Goal: Task Accomplishment & Management: Manage account settings

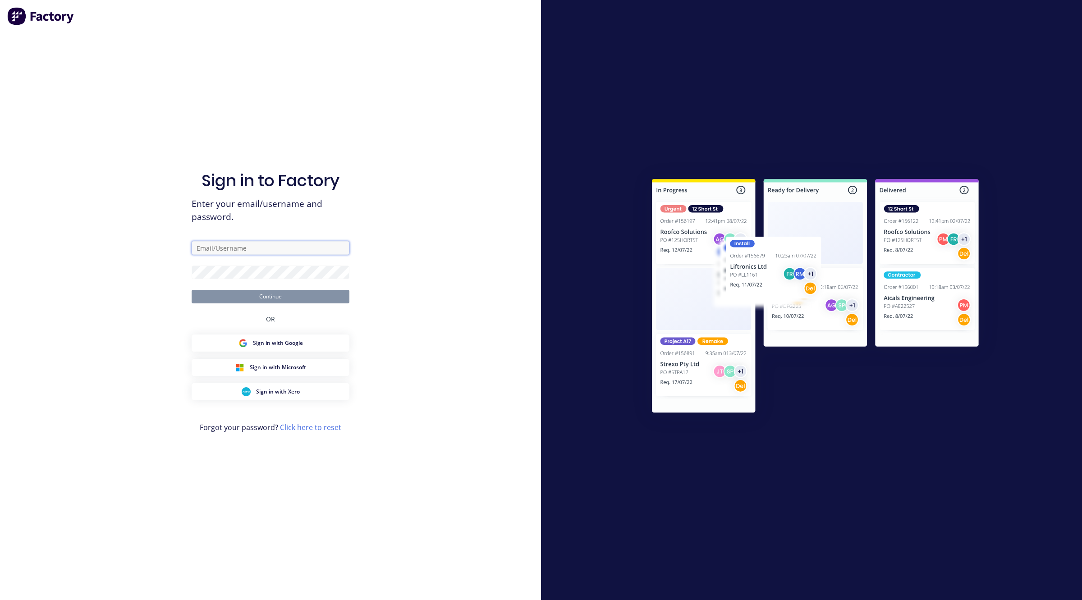
click at [272, 252] on input "text" at bounding box center [271, 248] width 158 height 14
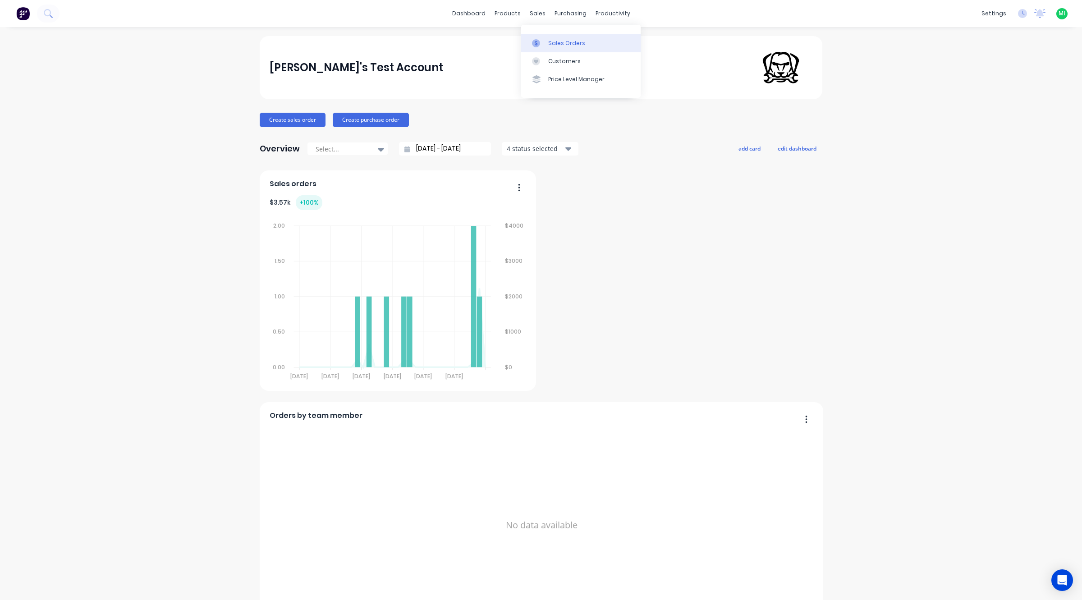
click at [557, 36] on link "Sales Orders" at bounding box center [581, 43] width 120 height 18
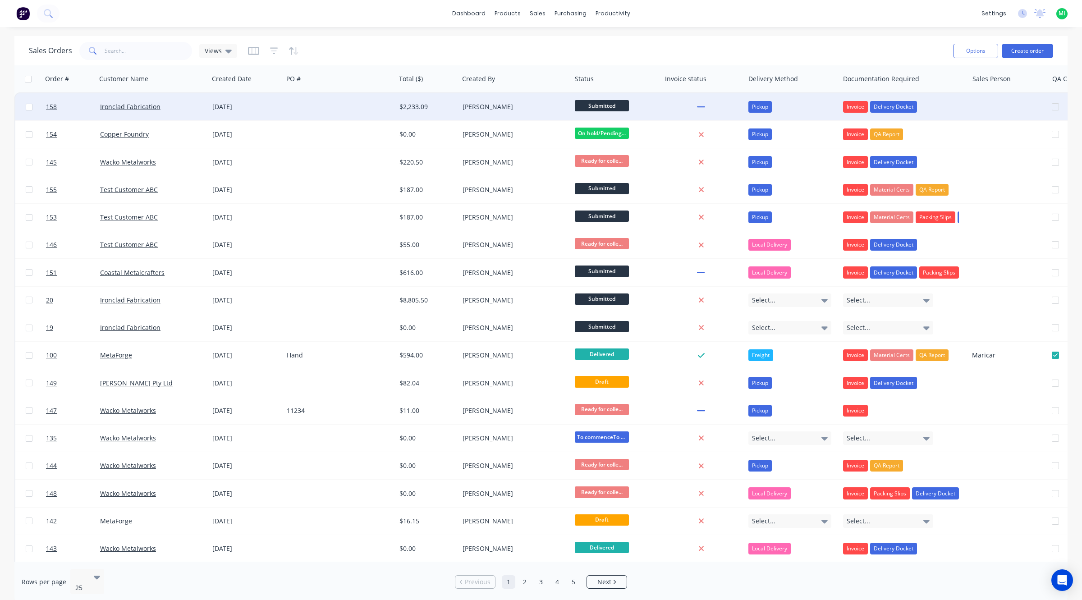
click at [169, 107] on div "Ironclad Fabrication" at bounding box center [150, 106] width 100 height 9
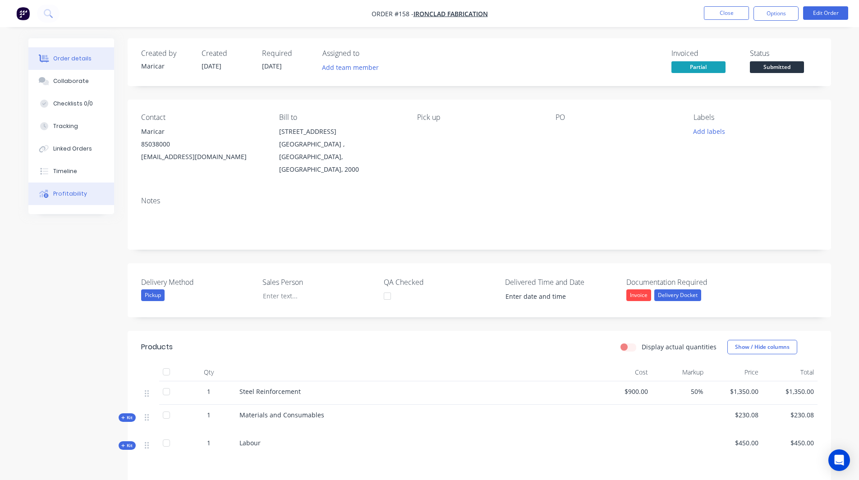
click at [74, 195] on div "Profitability" at bounding box center [70, 194] width 34 height 8
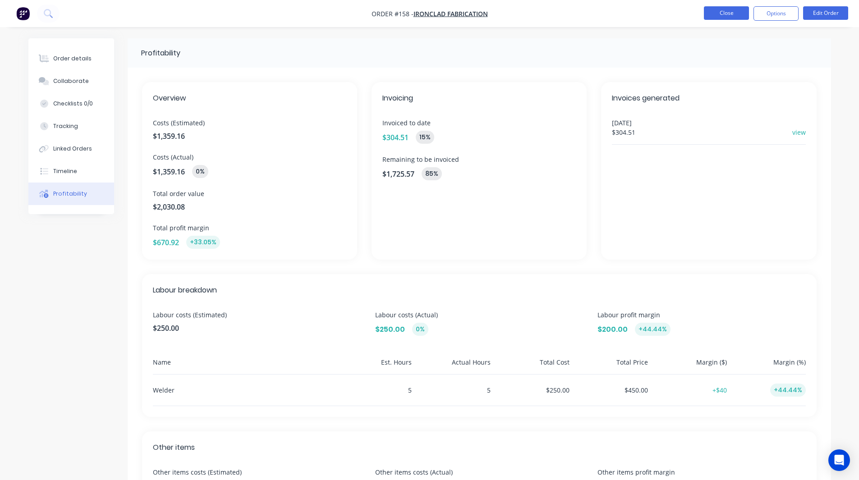
click at [722, 13] on button "Close" at bounding box center [726, 13] width 45 height 14
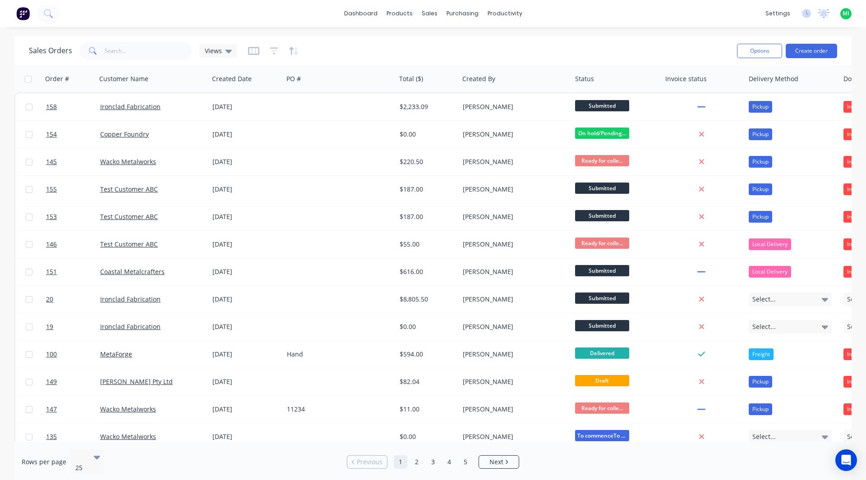
click at [283, 147] on div "[DATE]" at bounding box center [246, 134] width 74 height 27
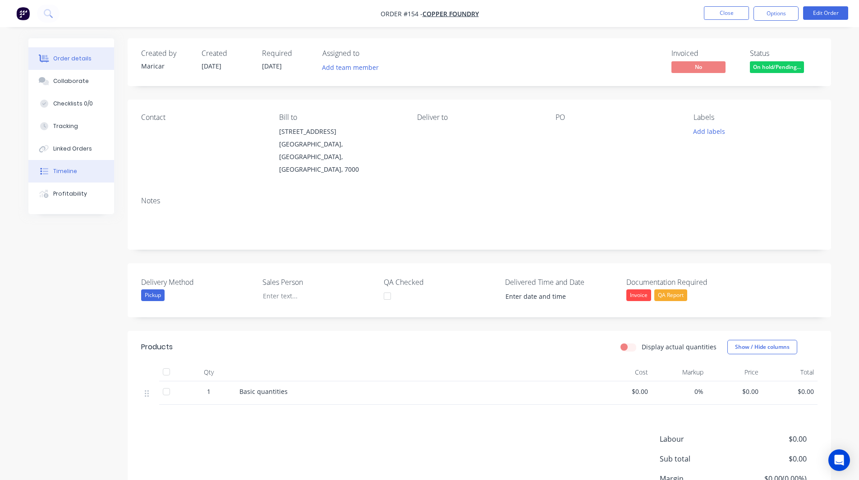
click at [77, 180] on button "Timeline" at bounding box center [71, 171] width 86 height 23
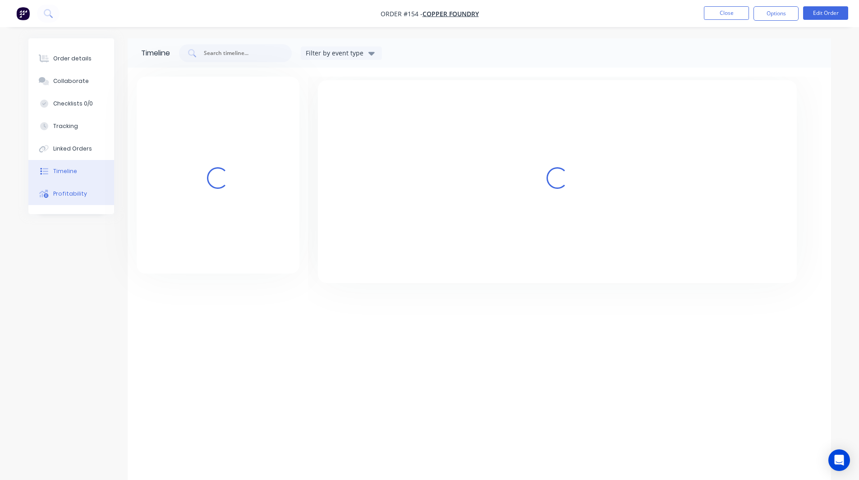
click at [67, 193] on div "Profitability" at bounding box center [70, 194] width 34 height 8
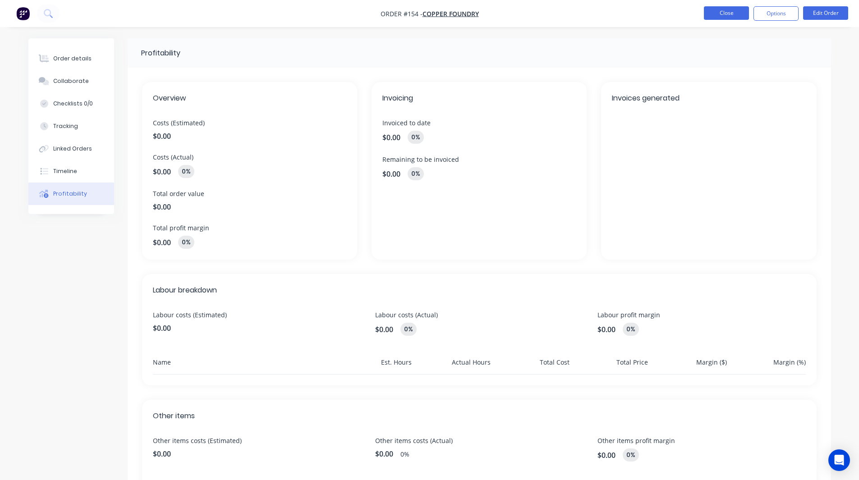
click at [723, 14] on button "Close" at bounding box center [726, 13] width 45 height 14
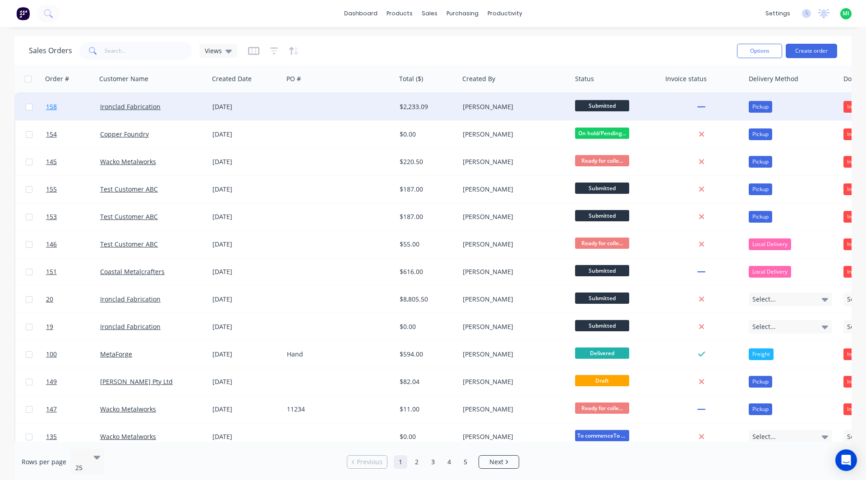
click at [88, 112] on link "158" at bounding box center [73, 106] width 54 height 27
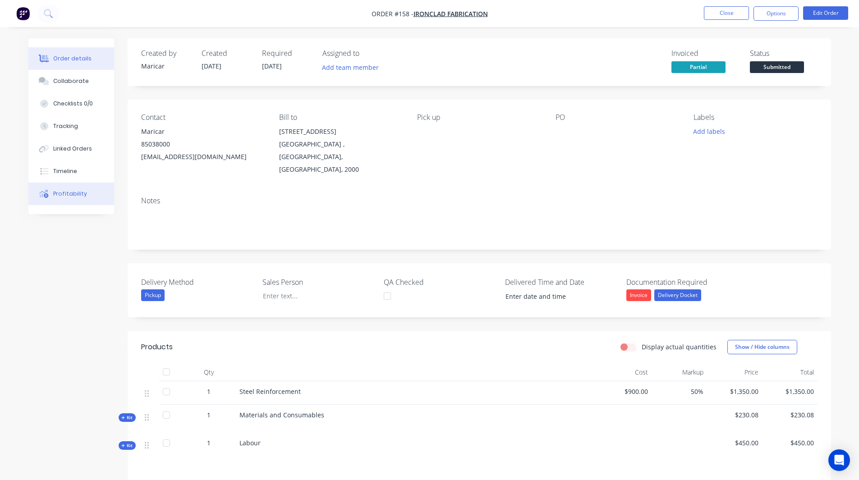
click at [76, 198] on div "Profitability" at bounding box center [70, 194] width 34 height 8
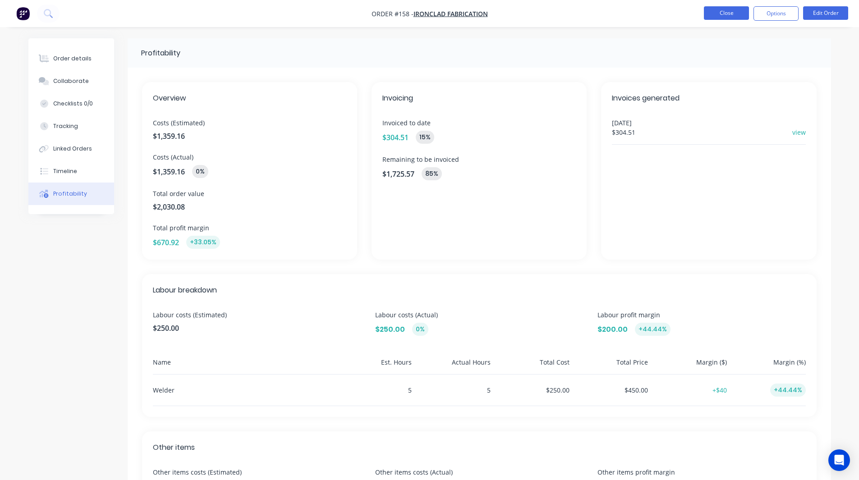
click at [715, 12] on button "Close" at bounding box center [726, 13] width 45 height 14
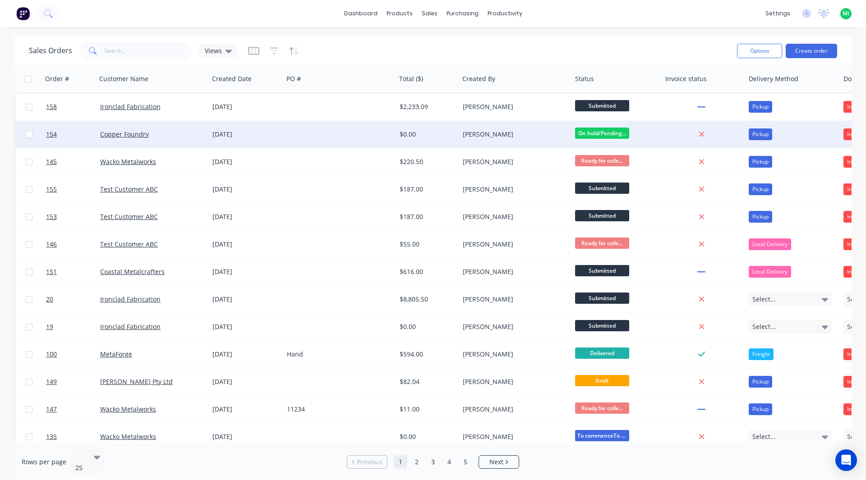
click at [350, 131] on div at bounding box center [339, 134] width 113 height 27
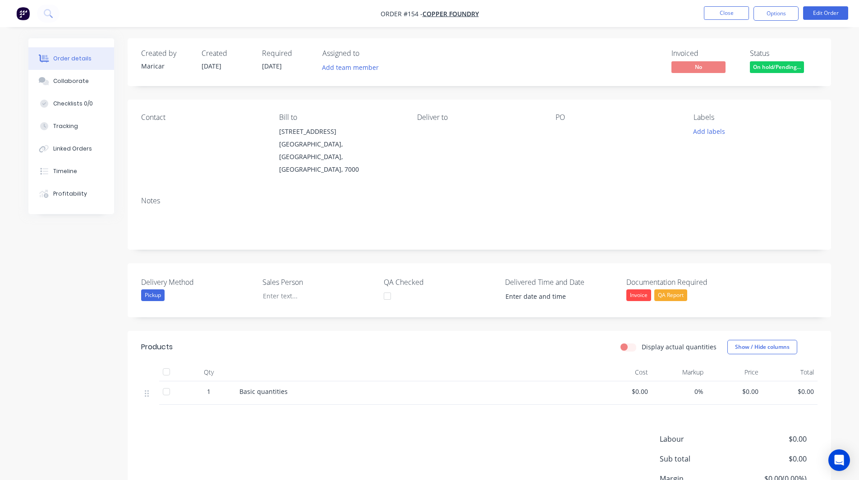
click at [787, 4] on nav "Order #154 - Copper Foundry Close Options Edit Order" at bounding box center [429, 13] width 859 height 27
click at [779, 12] on button "Options" at bounding box center [776, 13] width 45 height 14
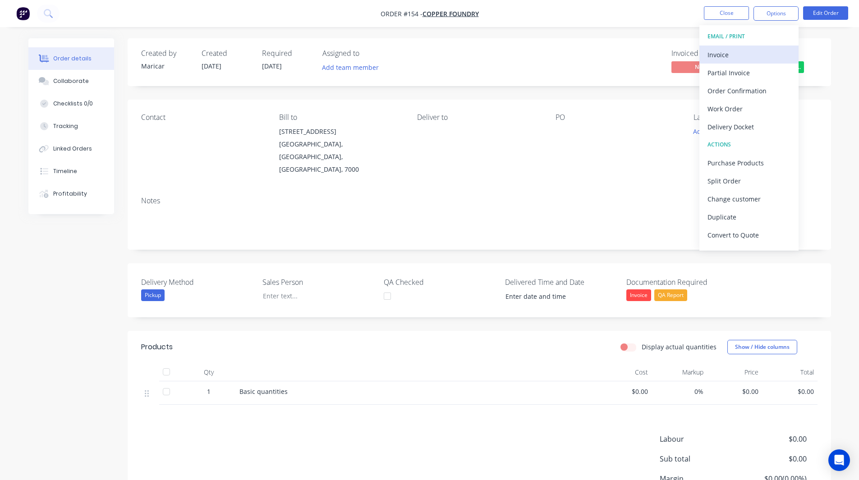
click at [743, 58] on div "Invoice" at bounding box center [749, 54] width 83 height 13
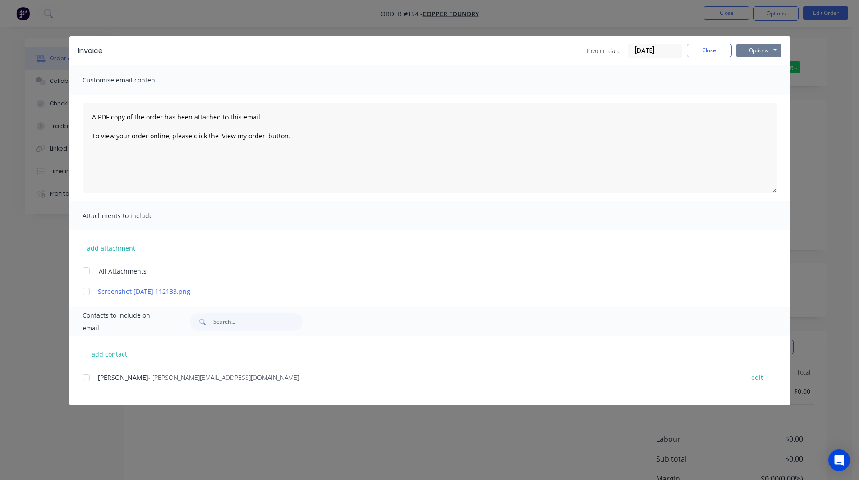
click at [759, 49] on button "Options" at bounding box center [758, 51] width 45 height 14
click at [759, 75] on button "Print" at bounding box center [765, 81] width 58 height 15
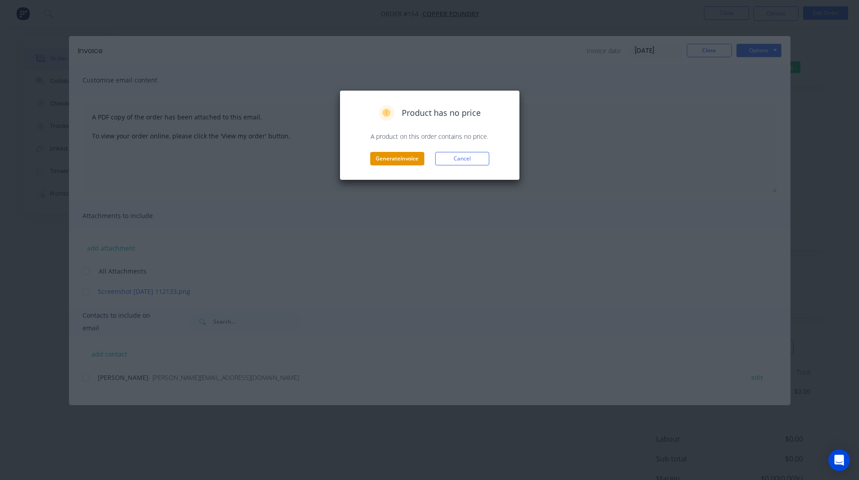
drag, startPoint x: 424, startPoint y: 153, endPoint x: 410, endPoint y: 164, distance: 18.4
click at [423, 159] on div "Generate invoice Cancel" at bounding box center [429, 159] width 161 height 14
click at [407, 163] on button "Generate invoice" at bounding box center [397, 159] width 54 height 14
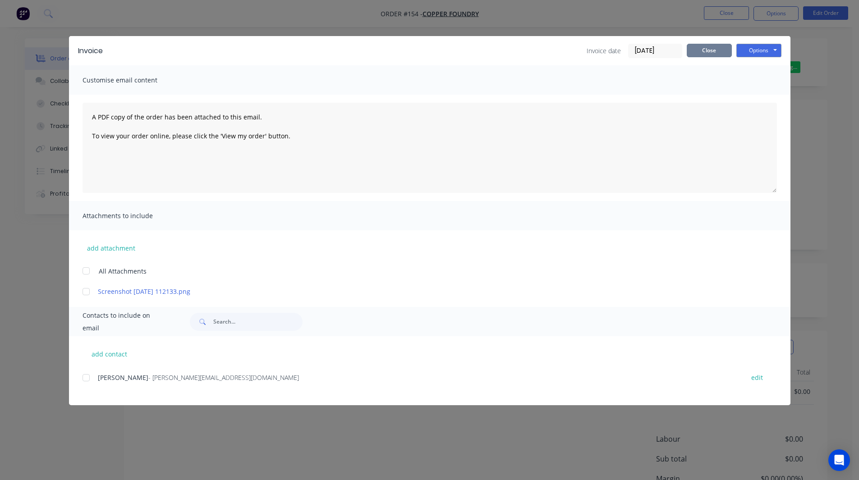
click at [709, 54] on button "Close" at bounding box center [709, 51] width 45 height 14
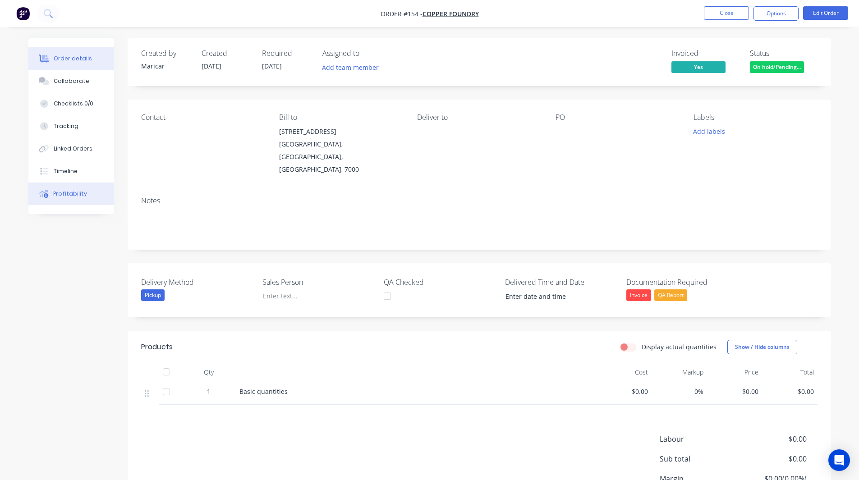
click at [77, 196] on div "Profitability" at bounding box center [70, 194] width 34 height 8
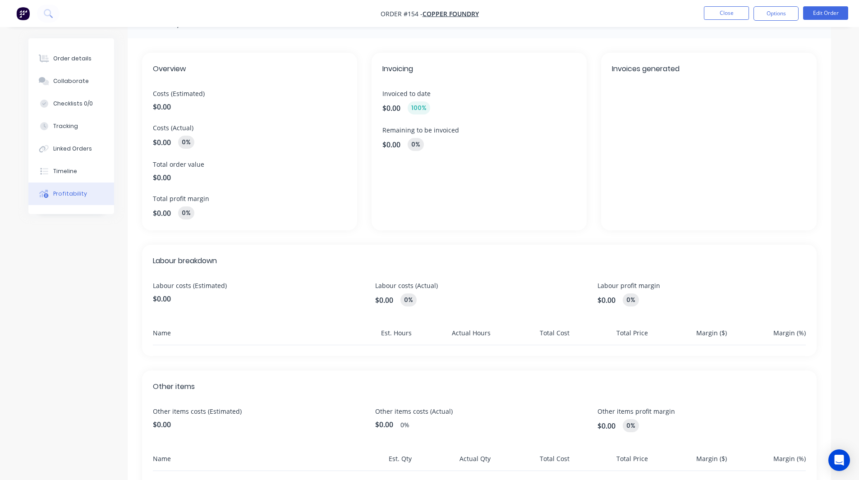
scroll to position [45, 0]
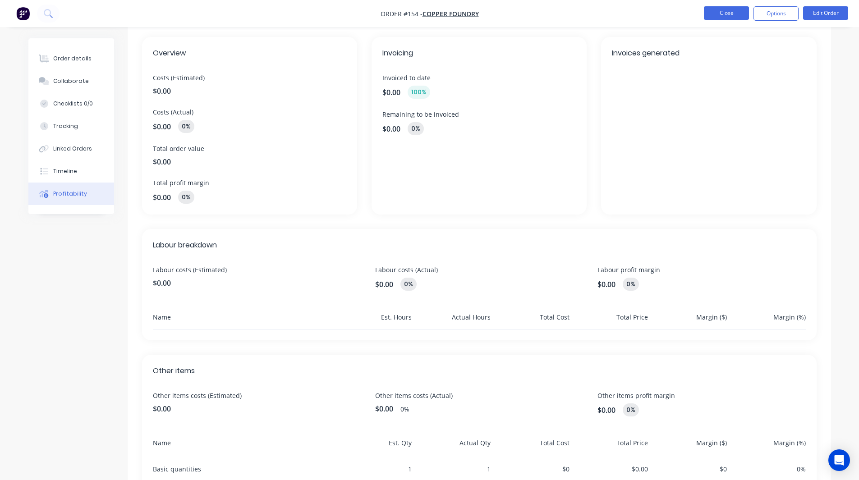
click at [730, 11] on button "Close" at bounding box center [726, 13] width 45 height 14
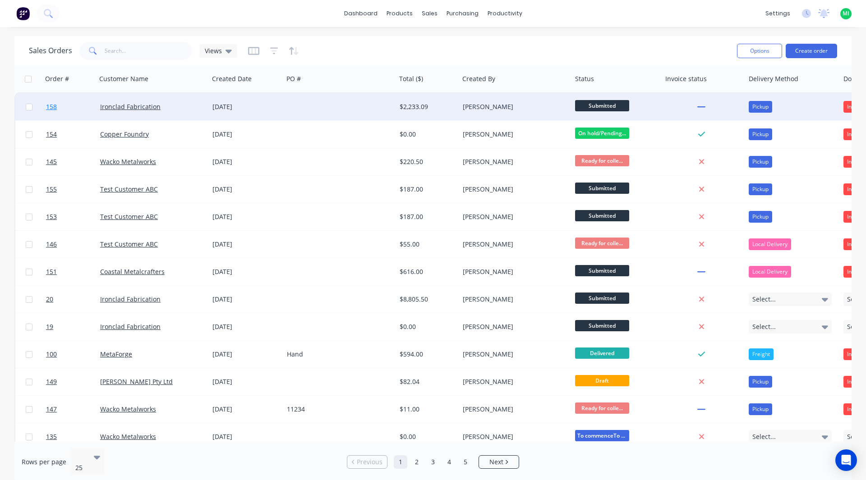
click at [74, 107] on link "158" at bounding box center [73, 106] width 54 height 27
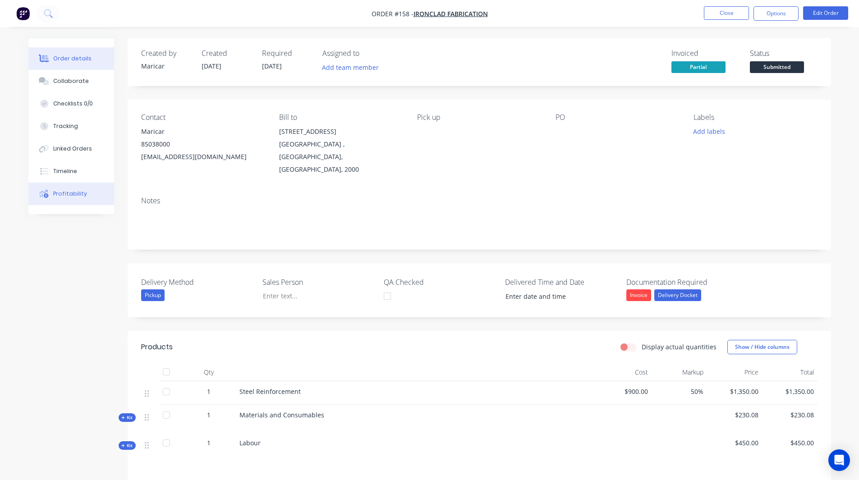
click at [62, 191] on div "Profitability" at bounding box center [70, 194] width 34 height 8
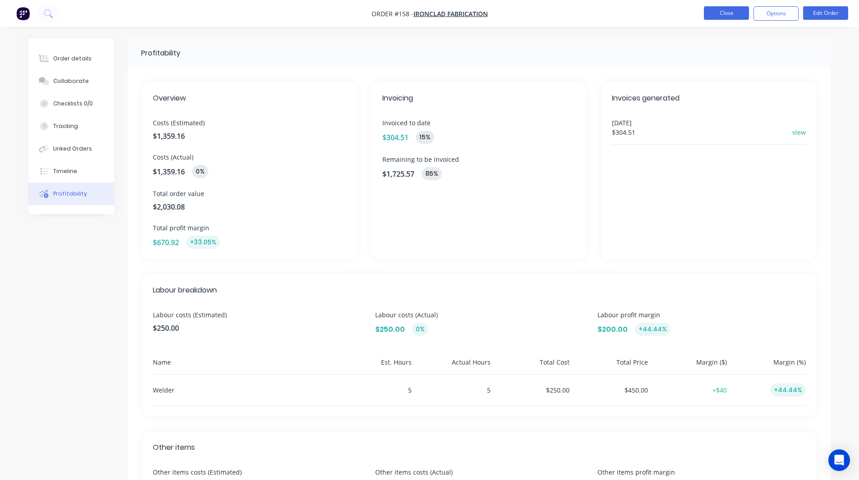
click at [718, 8] on button "Close" at bounding box center [726, 13] width 45 height 14
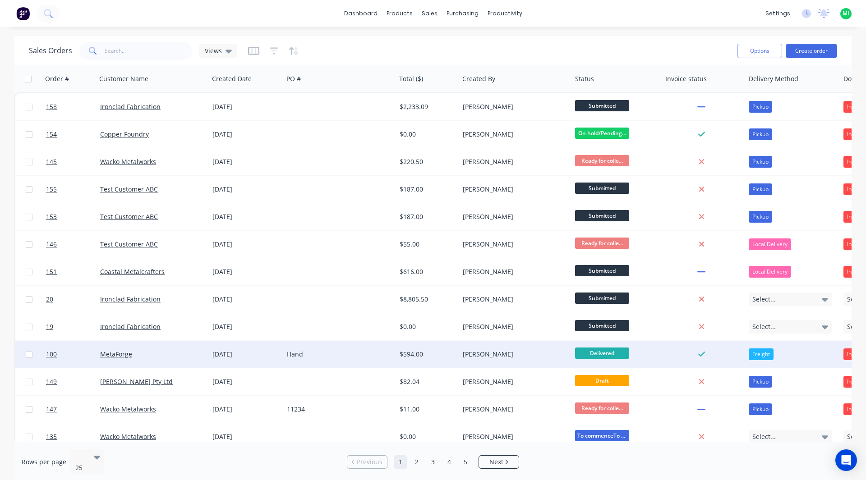
click at [553, 350] on div "[PERSON_NAME]" at bounding box center [513, 354] width 100 height 9
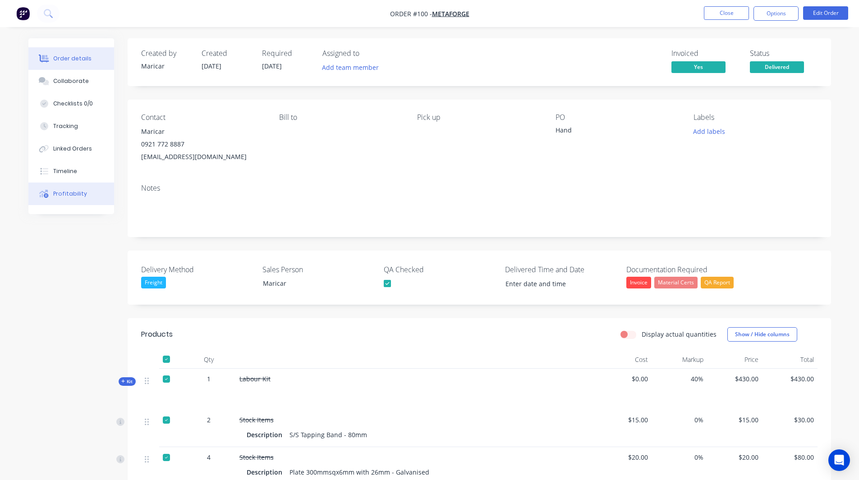
click at [75, 199] on button "Profitability" at bounding box center [71, 194] width 86 height 23
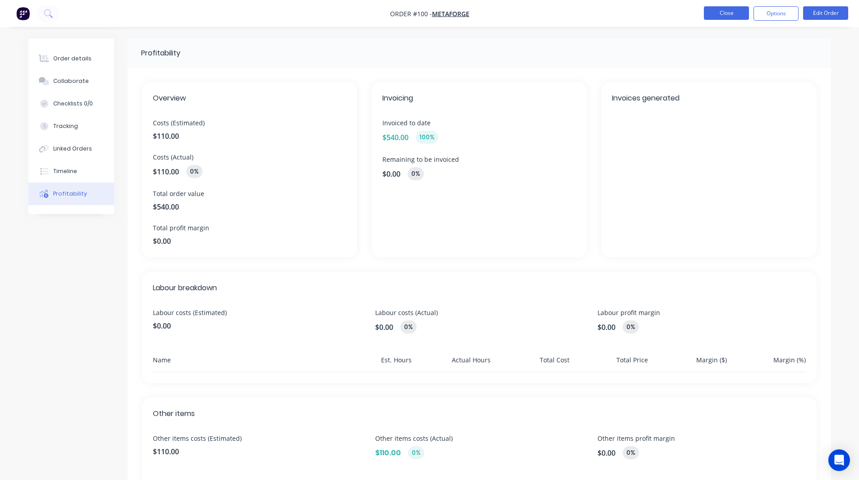
click at [727, 13] on button "Close" at bounding box center [726, 13] width 45 height 14
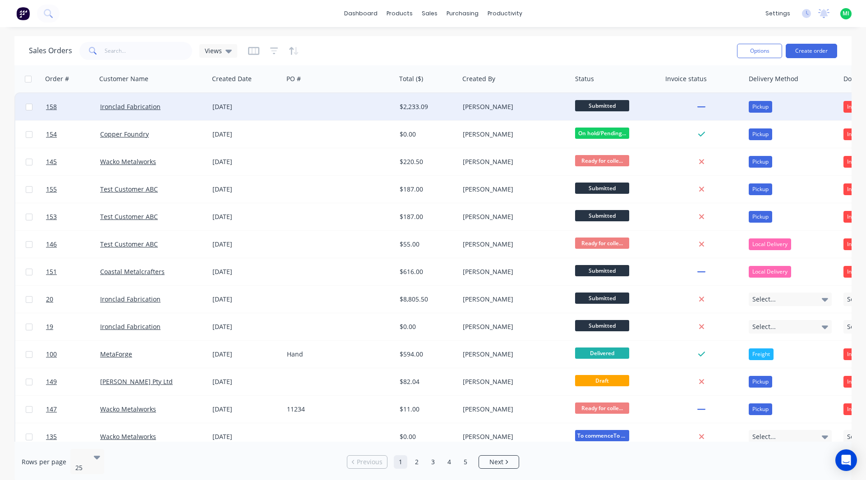
drag, startPoint x: 177, startPoint y: 104, endPoint x: 198, endPoint y: 108, distance: 21.6
click at [198, 108] on div "Ironclad Fabrication" at bounding box center [150, 106] width 100 height 9
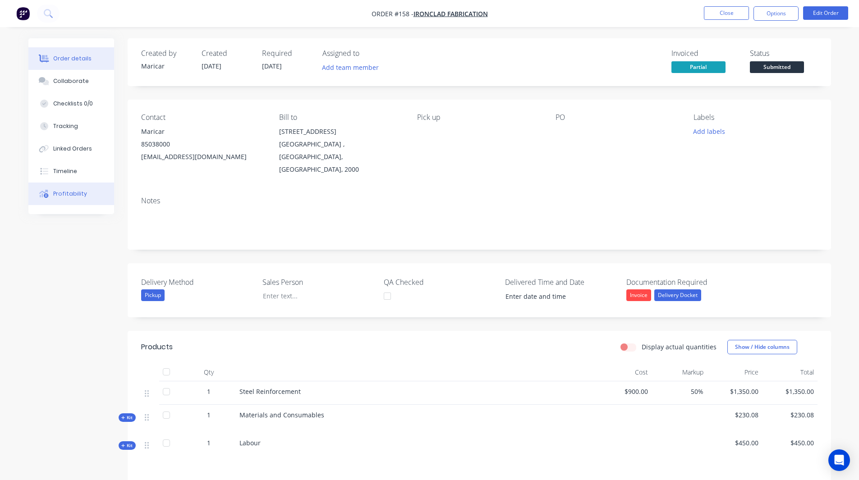
click at [88, 194] on button "Profitability" at bounding box center [71, 194] width 86 height 23
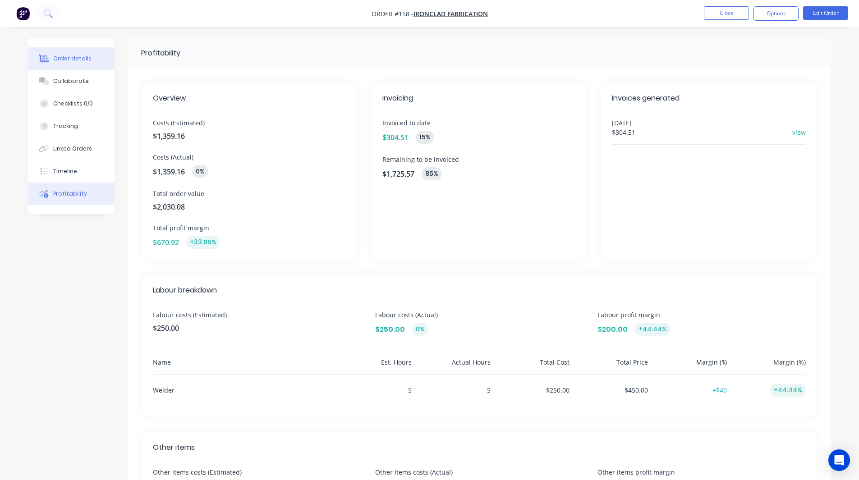
click at [68, 67] on button "Order details" at bounding box center [71, 58] width 86 height 23
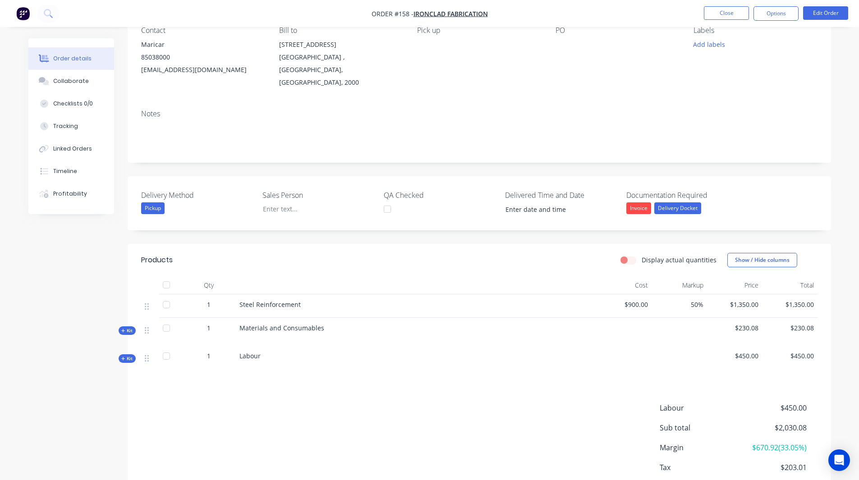
scroll to position [129, 0]
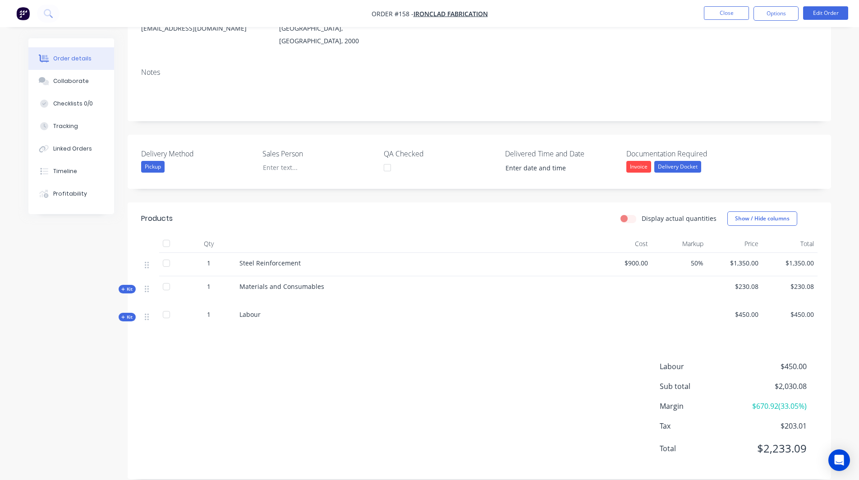
click at [128, 314] on span "Kit" at bounding box center [127, 317] width 12 height 7
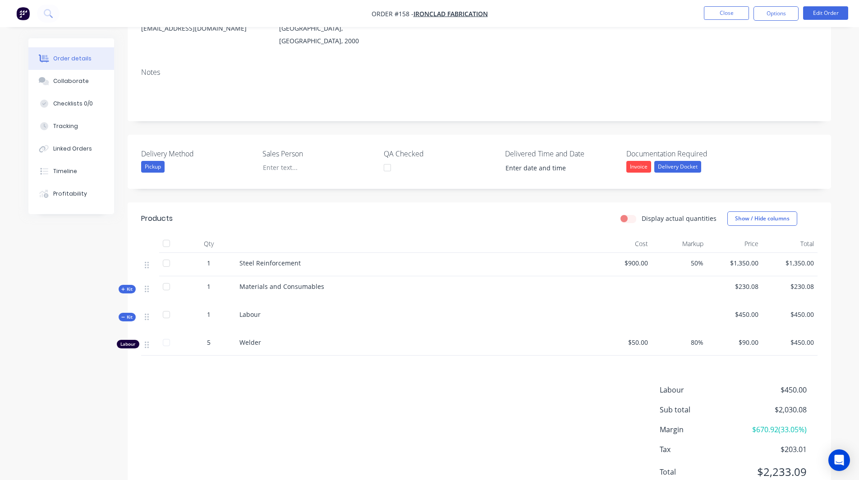
click at [205, 338] on div "5" at bounding box center [208, 342] width 47 height 9
click at [814, 11] on button "Edit Order" at bounding box center [825, 13] width 45 height 14
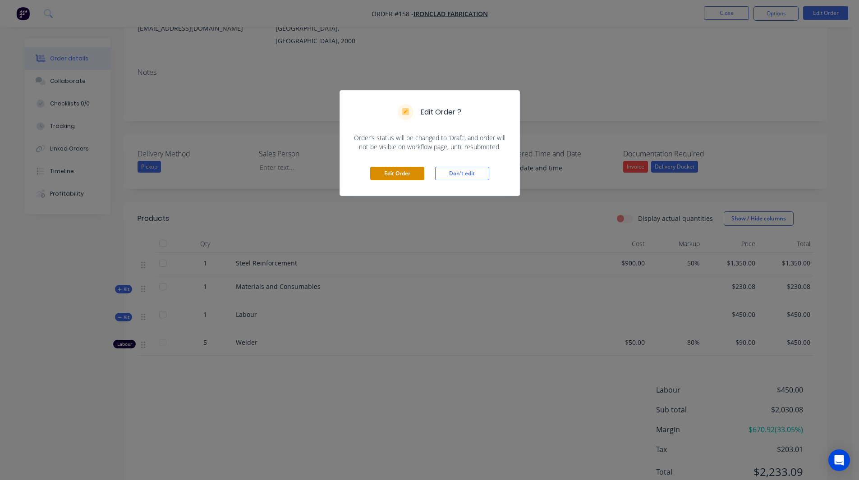
click at [402, 169] on button "Edit Order" at bounding box center [397, 174] width 54 height 14
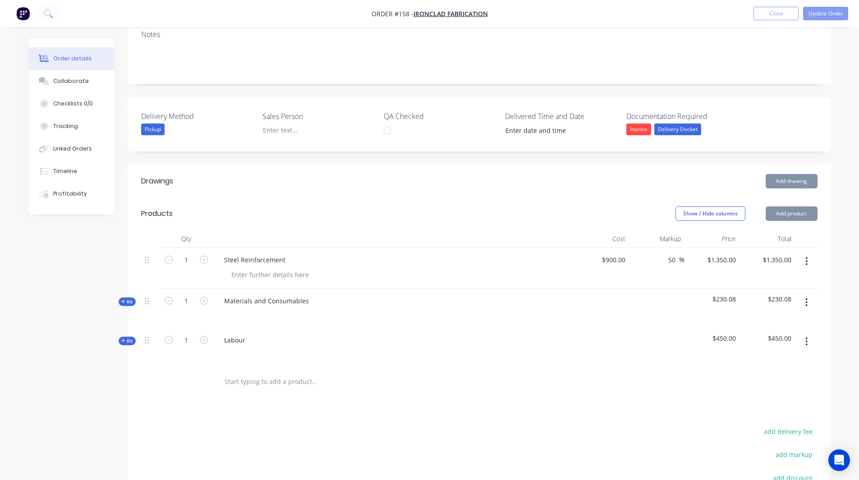
scroll to position [225, 0]
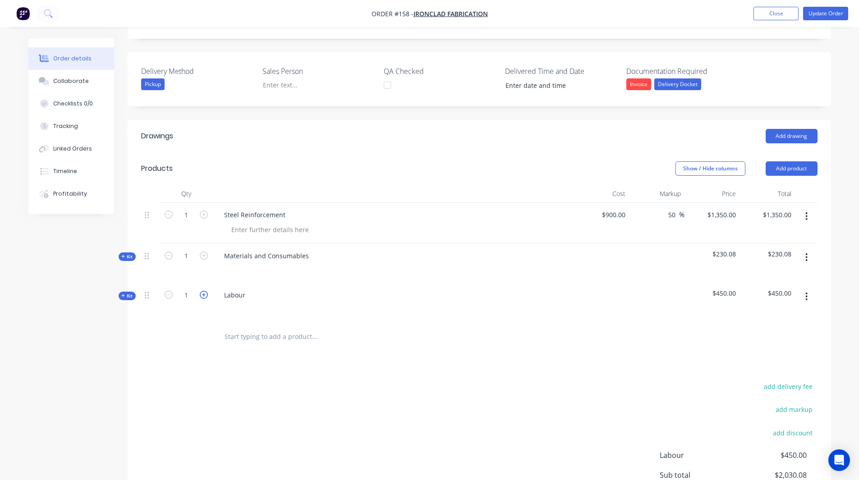
click at [205, 291] on icon "button" at bounding box center [204, 295] width 8 height 8
click at [169, 291] on icon "button" at bounding box center [169, 295] width 8 height 8
type input "1"
click at [127, 293] on span "Kit" at bounding box center [127, 296] width 12 height 7
click at [202, 330] on icon "button" at bounding box center [204, 334] width 8 height 8
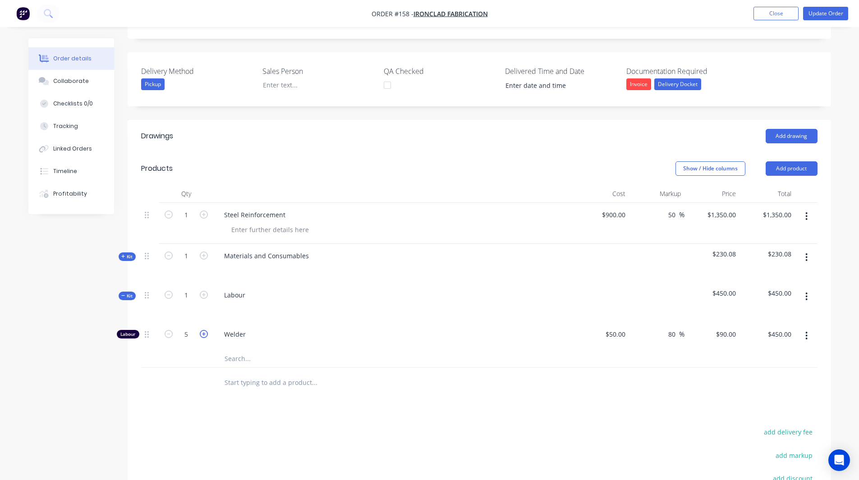
type input "6"
type input "$540.00"
click at [192, 328] on input "6" at bounding box center [186, 335] width 23 height 14
type input "6.5"
type input "$585.00"
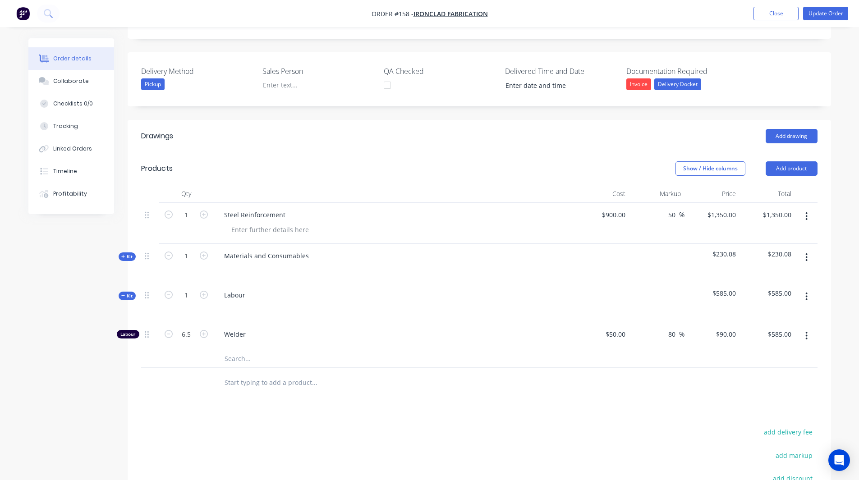
click at [126, 253] on span "Kit" at bounding box center [127, 256] width 12 height 7
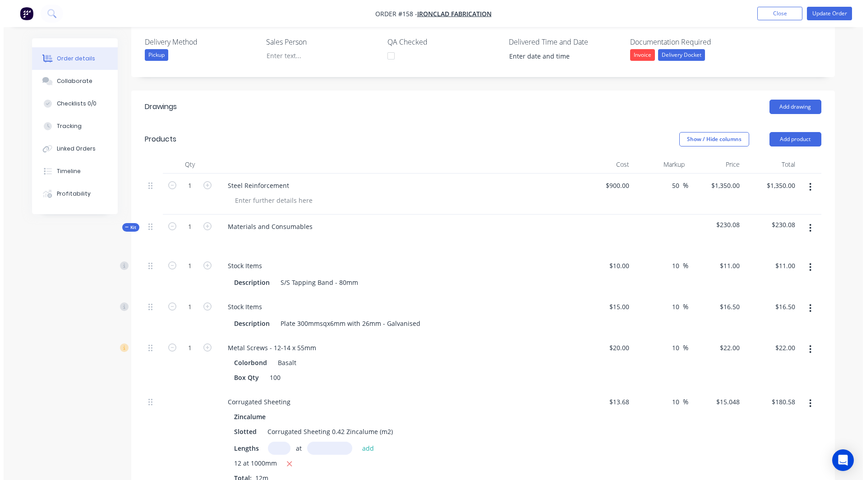
scroll to position [271, 0]
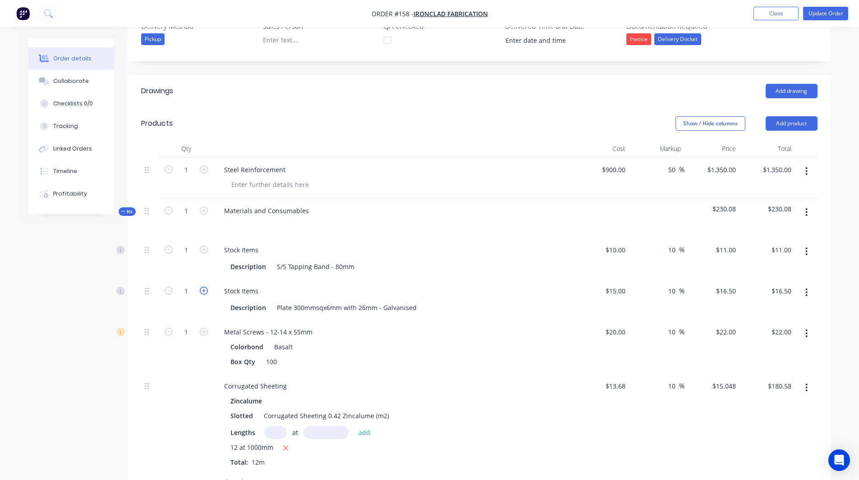
click at [204, 287] on icon "button" at bounding box center [204, 291] width 8 height 8
type input "2"
type input "$33.00"
click at [826, 18] on button "Update Order" at bounding box center [825, 14] width 45 height 14
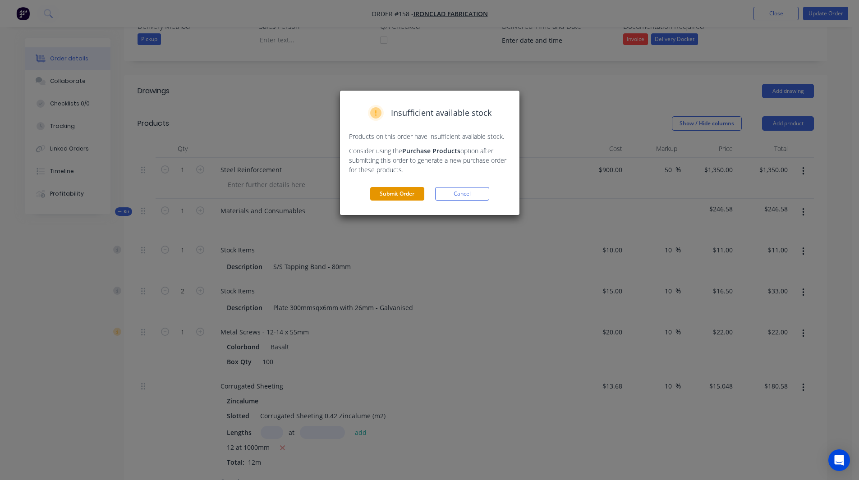
click at [393, 189] on button "Submit Order" at bounding box center [397, 194] width 54 height 14
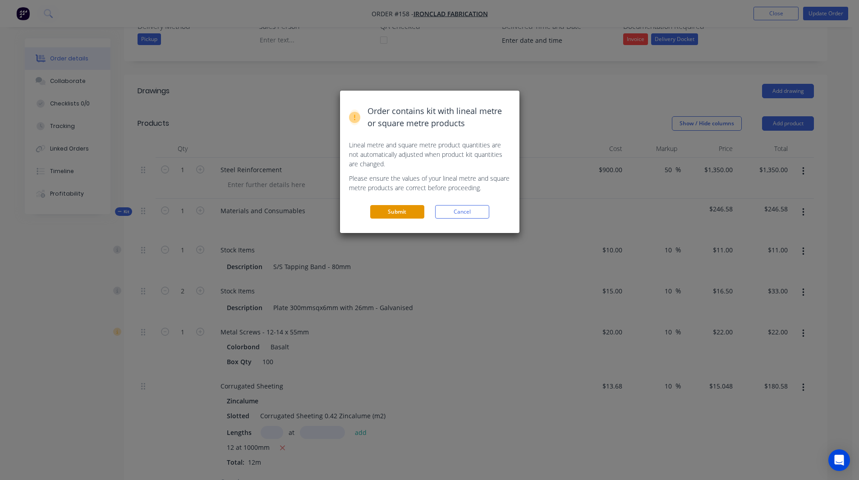
click at [399, 208] on button "Submit" at bounding box center [397, 212] width 54 height 14
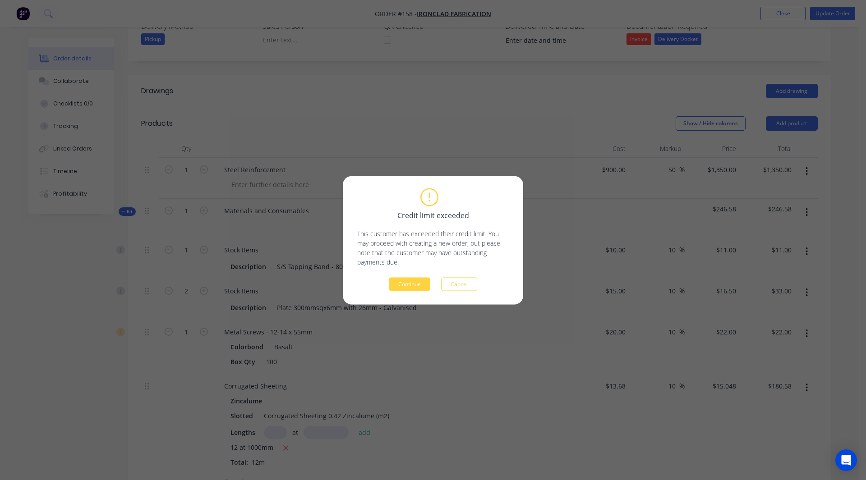
drag, startPoint x: 412, startPoint y: 281, endPoint x: 428, endPoint y: 278, distance: 16.5
click at [412, 281] on button "Continue" at bounding box center [409, 284] width 41 height 14
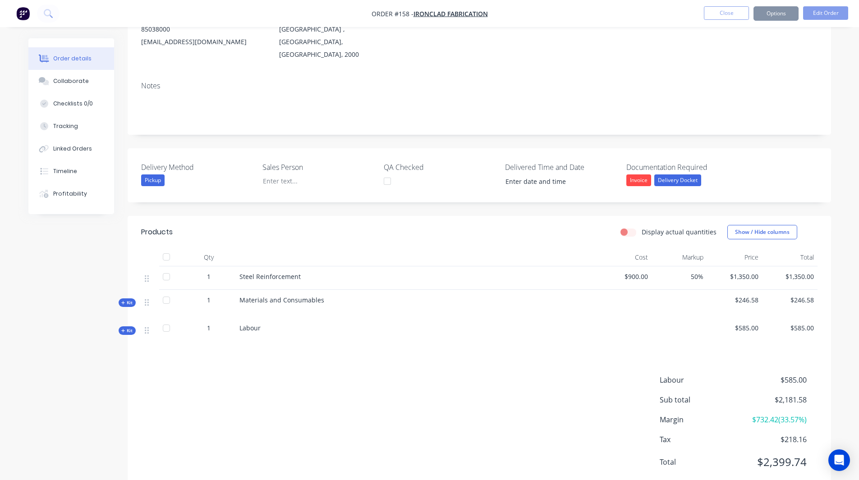
scroll to position [129, 0]
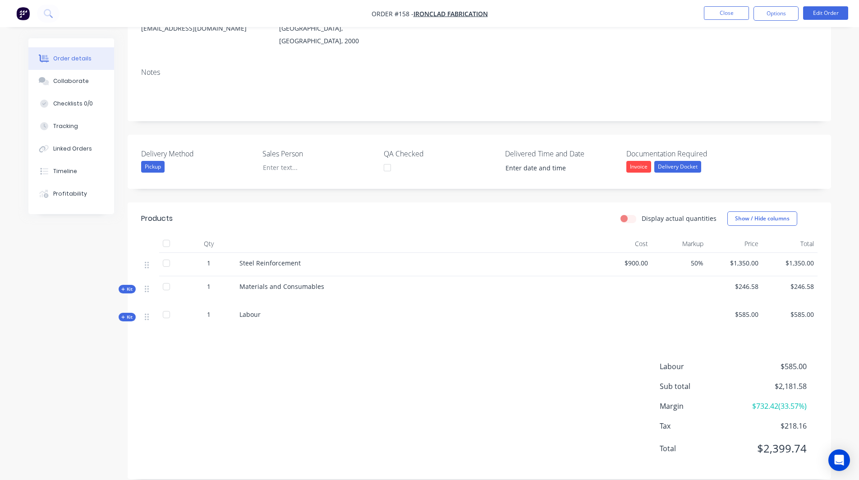
click at [642, 214] on label "Display actual quantities" at bounding box center [679, 218] width 75 height 9
click at [628, 214] on input "Display actual quantities" at bounding box center [624, 218] width 7 height 9
checkbox input "true"
drag, startPoint x: 128, startPoint y: 276, endPoint x: 134, endPoint y: 285, distance: 11.0
click at [128, 287] on span "Kit" at bounding box center [127, 290] width 12 height 7
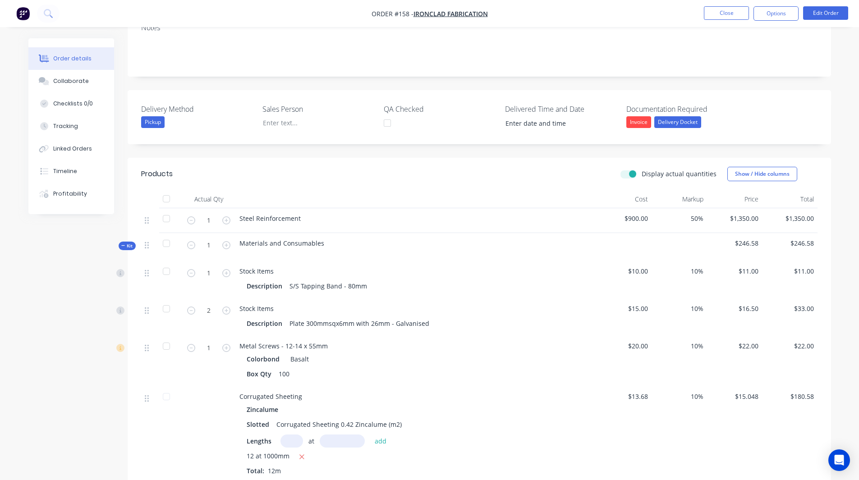
scroll to position [264, 0]
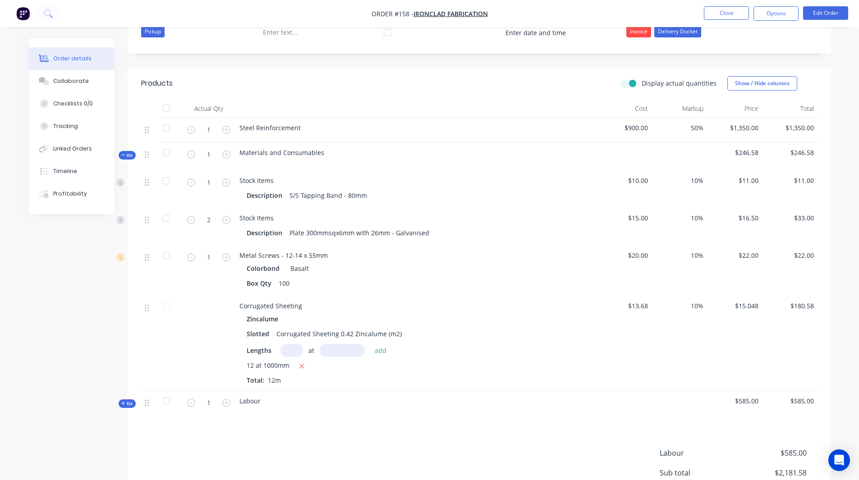
click at [122, 401] on icon at bounding box center [123, 403] width 4 height 5
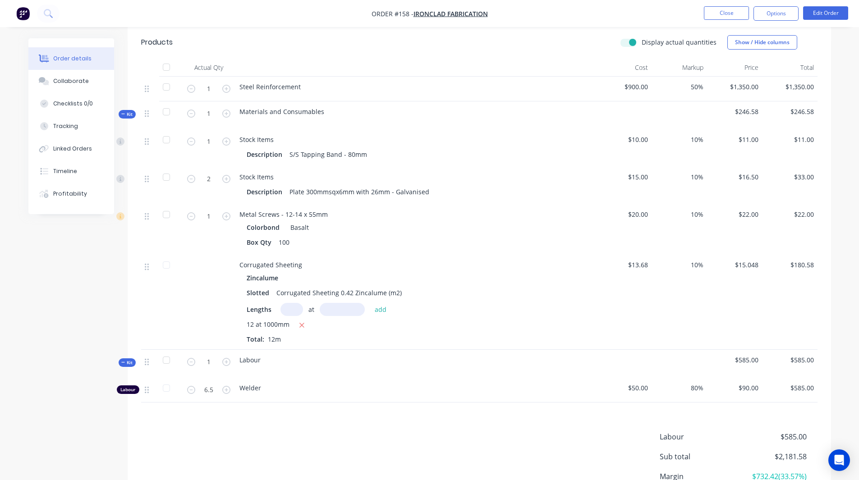
scroll to position [240, 0]
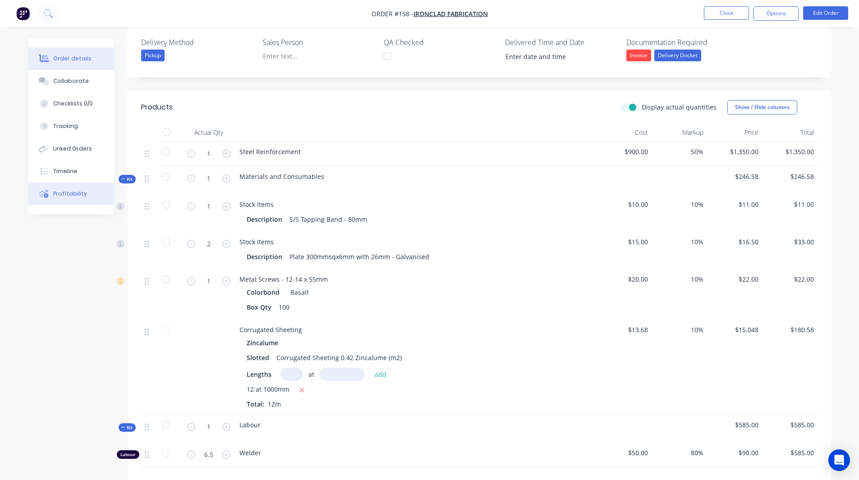
click at [80, 200] on button "Profitability" at bounding box center [71, 194] width 86 height 23
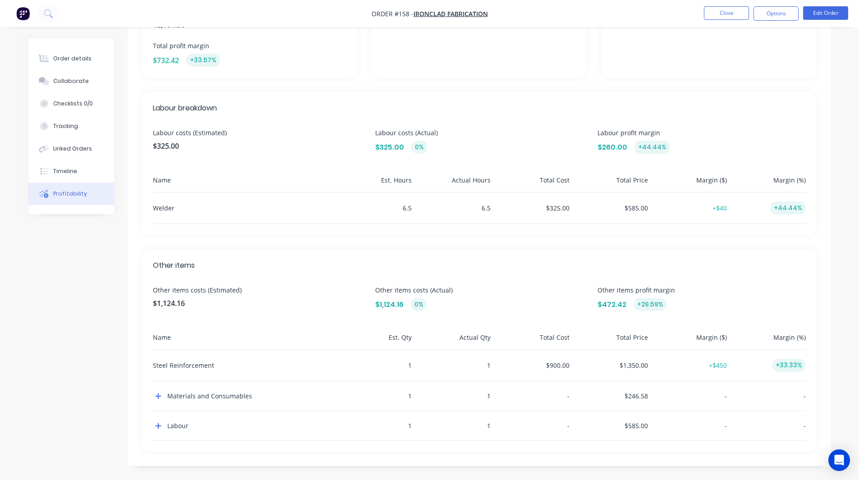
scroll to position [183, 0]
drag, startPoint x: 68, startPoint y: 57, endPoint x: 84, endPoint y: 74, distance: 23.9
click at [68, 57] on div "Order details" at bounding box center [72, 59] width 38 height 8
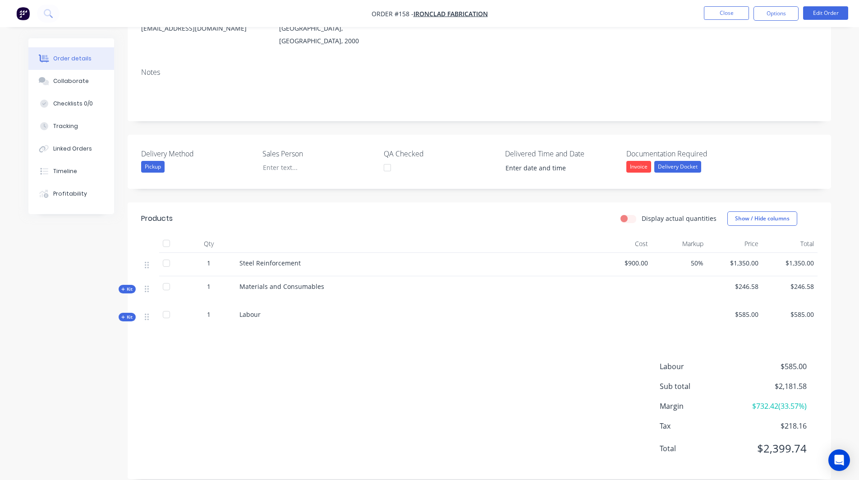
click at [642, 214] on label "Display actual quantities" at bounding box center [679, 218] width 75 height 9
click at [628, 214] on input "Display actual quantities" at bounding box center [624, 218] width 7 height 9
checkbox input "true"
click at [737, 212] on button "Show / Hide columns" at bounding box center [762, 219] width 70 height 14
click at [739, 262] on label "Discount" at bounding box center [739, 260] width 16 height 8
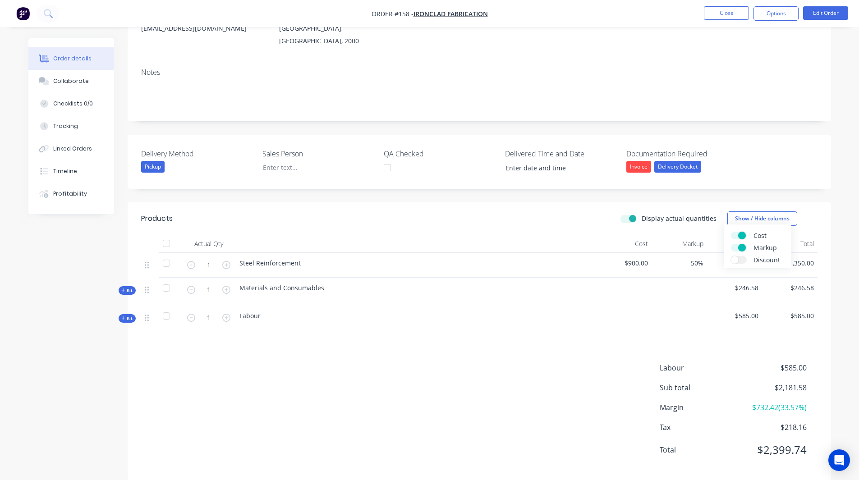
click at [731, 256] on input "Discount" at bounding box center [731, 256] width 0 height 0
click at [530, 323] on div "Products Display actual quantities Show / Hide columns Actual Qty Cost Markup D…" at bounding box center [480, 341] width 704 height 278
click at [225, 261] on icon "button" at bounding box center [226, 265] width 8 height 8
click at [193, 261] on icon "button" at bounding box center [191, 265] width 8 height 8
type input "1"
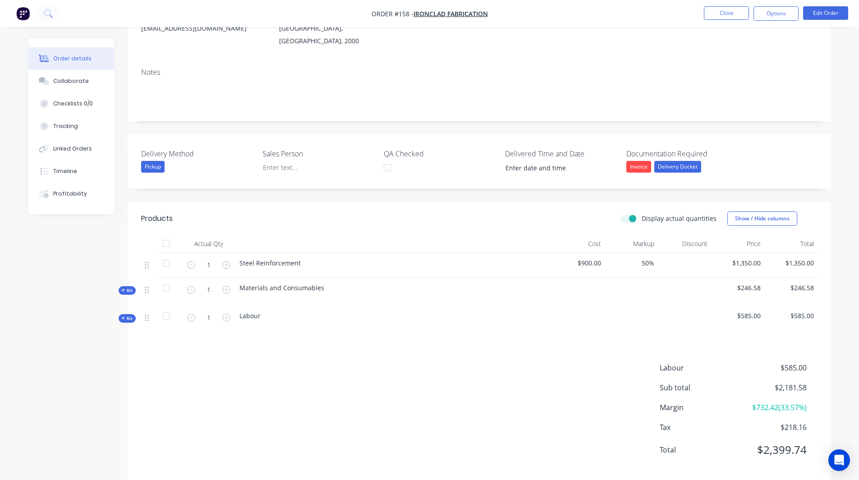
click at [124, 316] on icon at bounding box center [123, 318] width 4 height 5
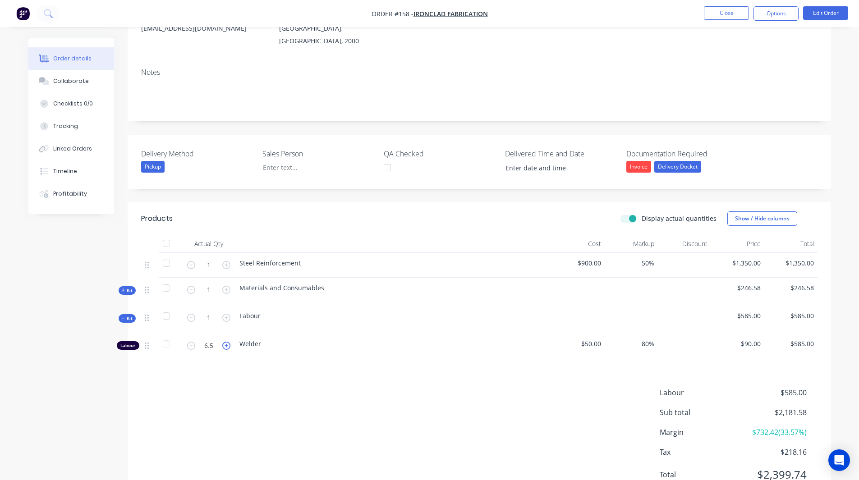
click at [228, 342] on icon "button" at bounding box center [226, 346] width 8 height 8
type input "7.5"
click at [299, 363] on div "Products Display actual quantities Show / Hide columns Actual Qty Cost Markup D…" at bounding box center [480, 353] width 704 height 303
click at [75, 193] on div "Profitability" at bounding box center [70, 194] width 34 height 8
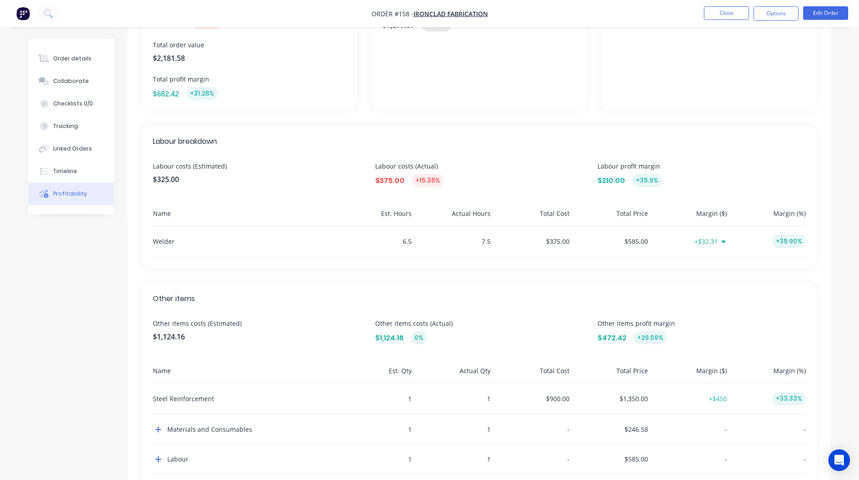
scroll to position [183, 0]
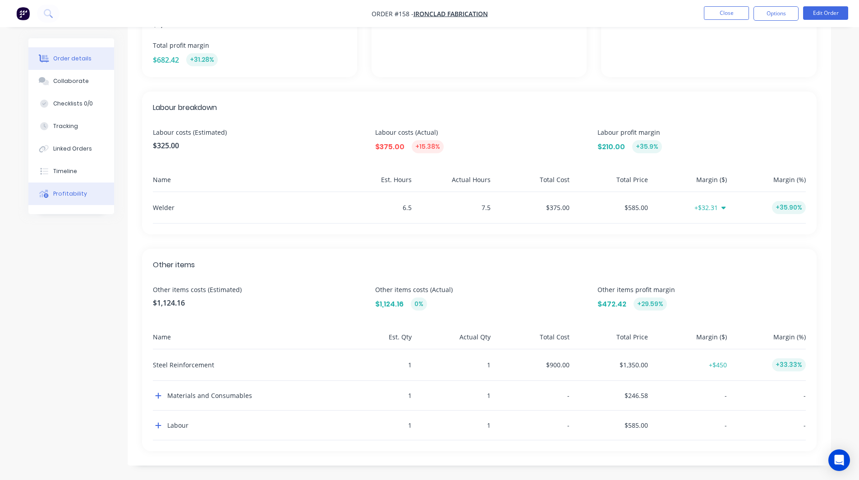
click at [75, 54] on button "Order details" at bounding box center [71, 58] width 86 height 23
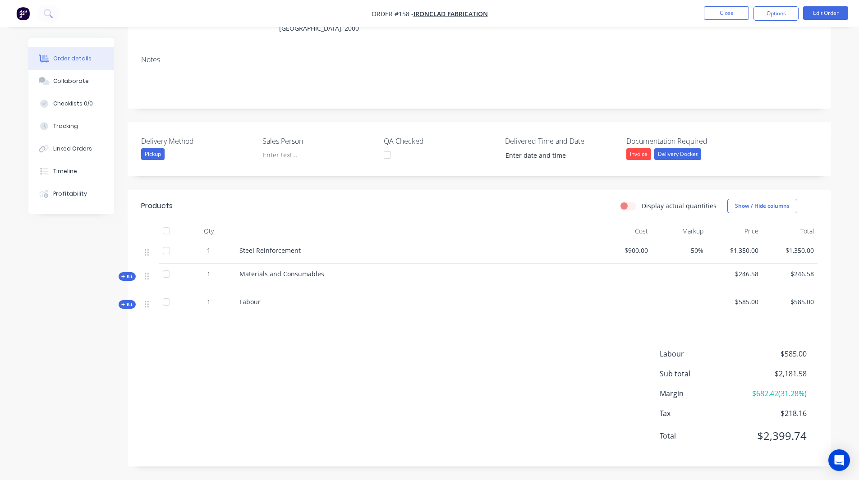
scroll to position [129, 0]
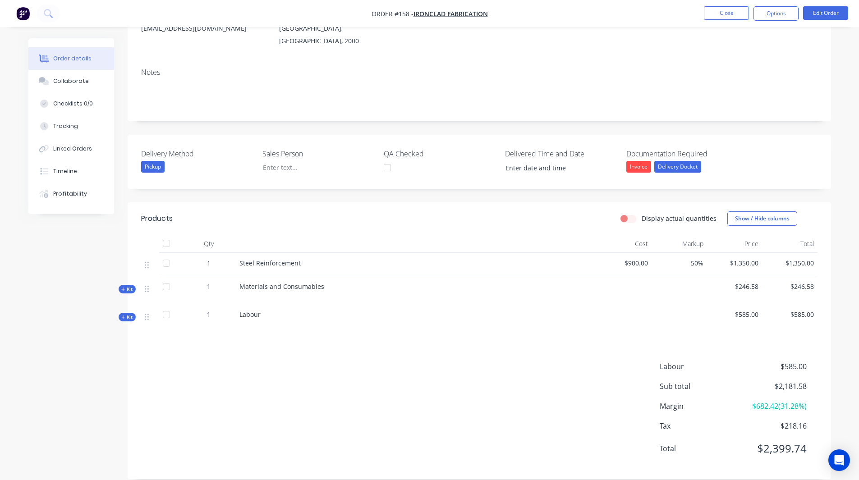
click at [122, 287] on icon at bounding box center [123, 289] width 4 height 5
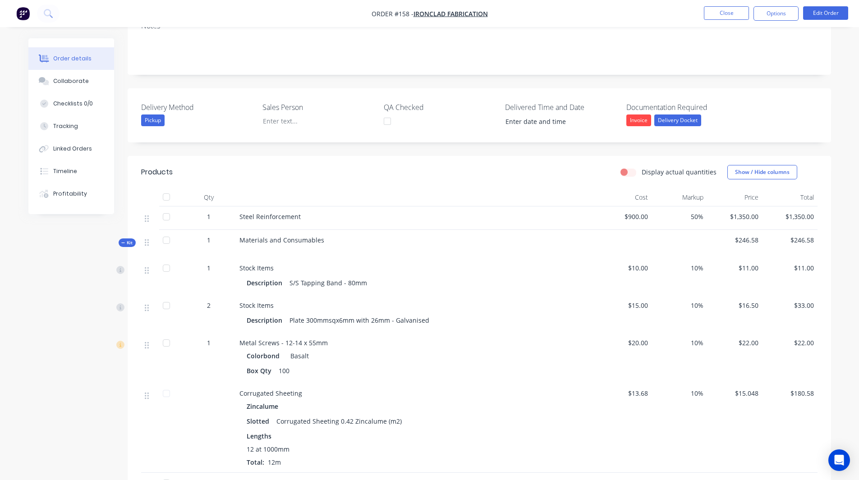
scroll to position [174, 0]
click at [642, 169] on label "Display actual quantities" at bounding box center [679, 173] width 75 height 9
click at [628, 169] on input "Display actual quantities" at bounding box center [624, 173] width 7 height 9
checkbox input "true"
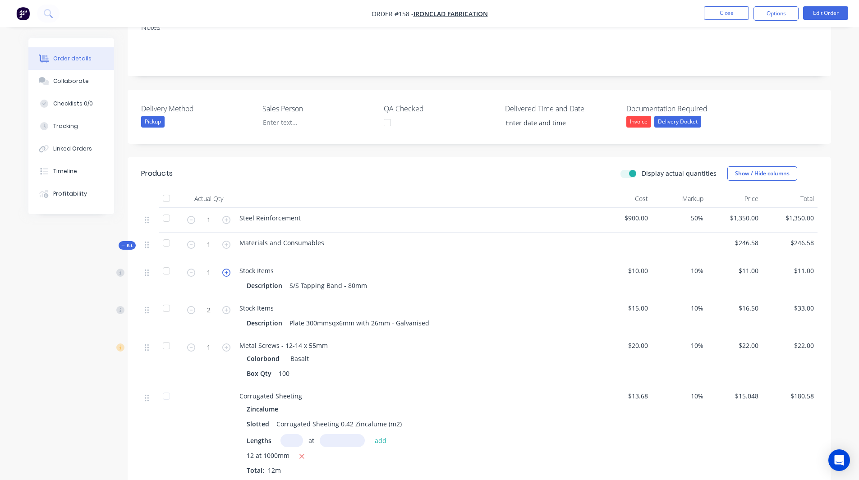
click at [226, 269] on icon "button" at bounding box center [226, 273] width 8 height 8
type input "2"
click at [54, 344] on div "Created by Maricar Created [DATE] Required [DATE] Assigned to Add team member I…" at bounding box center [429, 267] width 803 height 805
click at [131, 242] on span "Kit" at bounding box center [127, 245] width 12 height 7
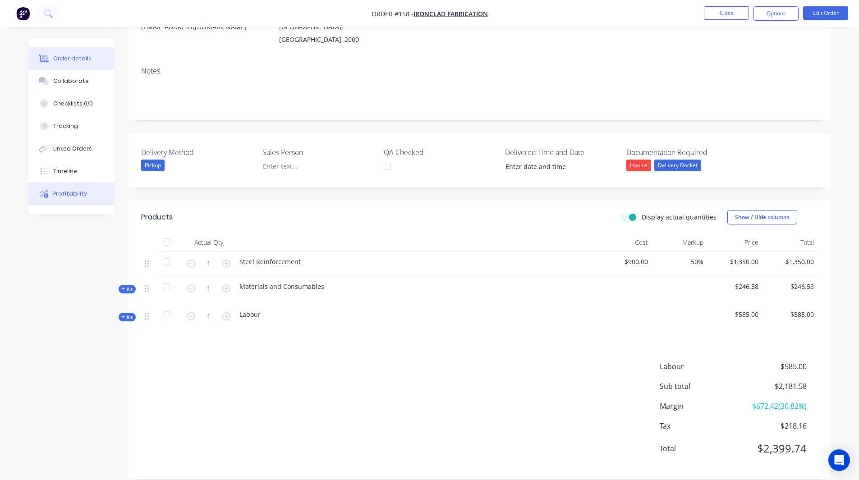
click at [65, 199] on button "Profitability" at bounding box center [71, 194] width 86 height 23
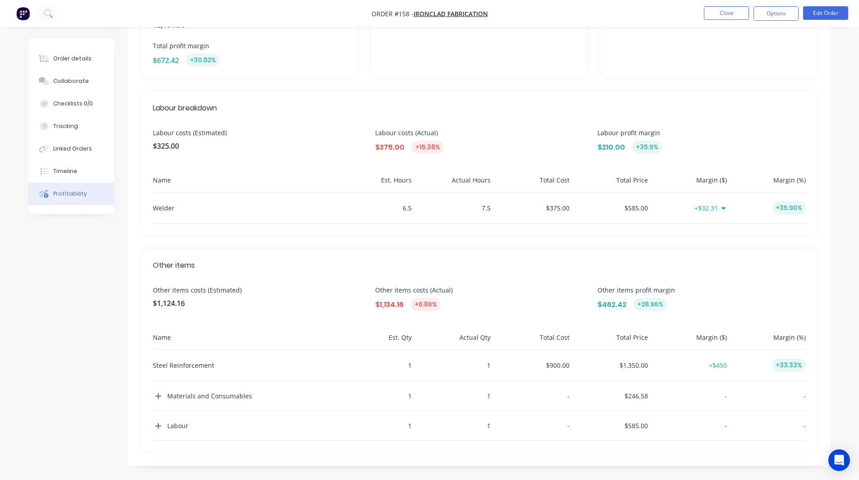
scroll to position [183, 0]
click at [156, 400] on button "button" at bounding box center [158, 396] width 11 height 11
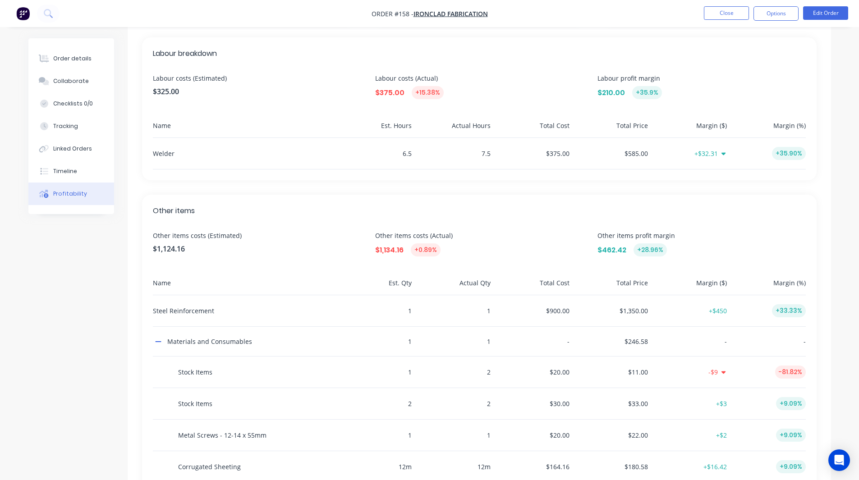
scroll to position [309, 0]
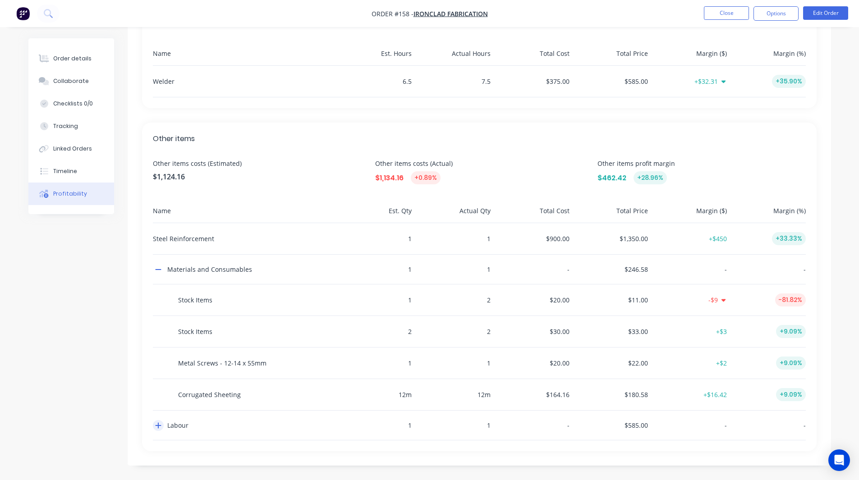
click at [161, 425] on icon "button" at bounding box center [158, 425] width 6 height 7
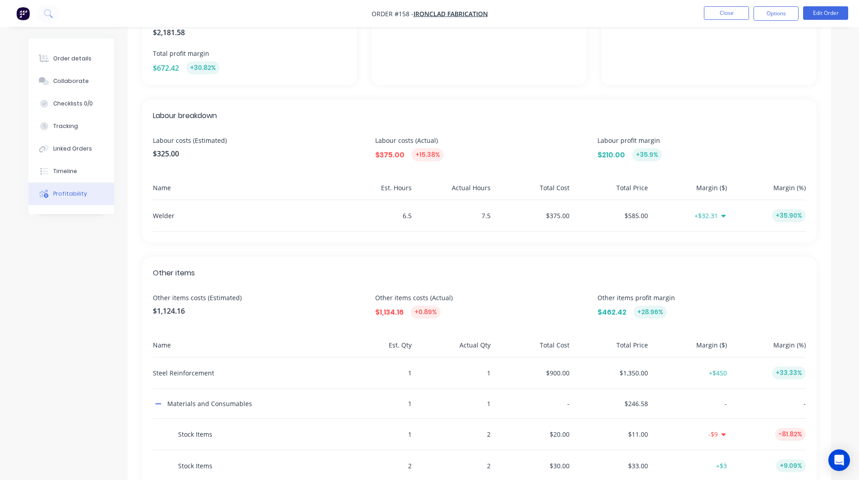
scroll to position [174, 0]
drag, startPoint x: 671, startPoint y: 140, endPoint x: 592, endPoint y: 143, distance: 79.4
click at [592, 143] on div "Labour costs (Estimated) $325.00 Labour costs (Actual) $375.00 +15.38% Labour p…" at bounding box center [479, 150] width 653 height 26
copy span "Labour profit margin"
